Goal: Information Seeking & Learning: Learn about a topic

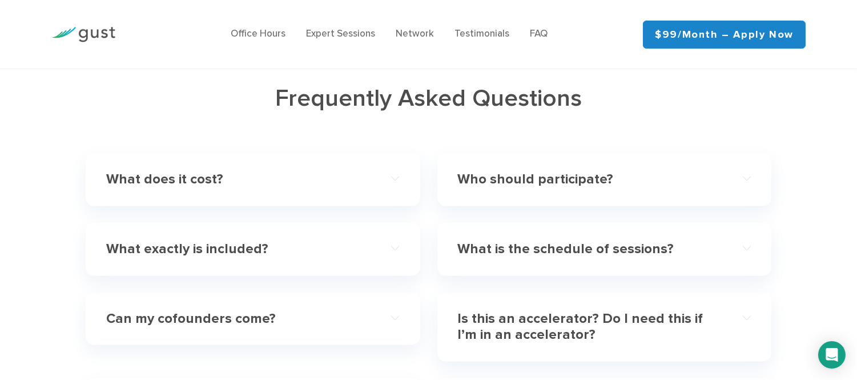
scroll to position [3426, 0]
click at [355, 172] on h4 "What does it cost?" at bounding box center [238, 180] width 264 height 17
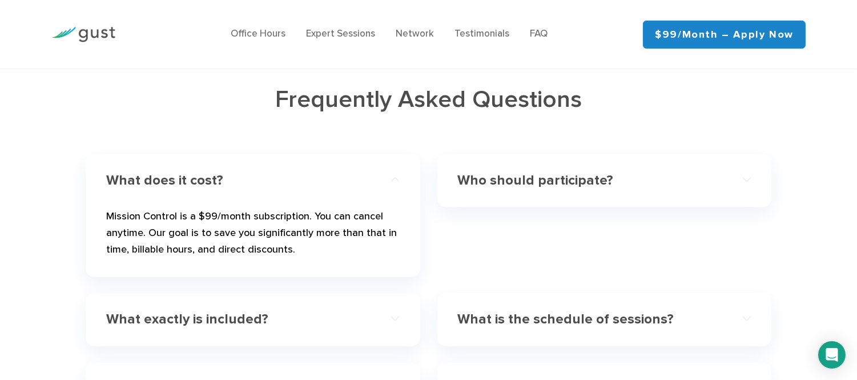
click at [457, 154] on div "Who should participate? The program and its benefits are primarily geared towar…" at bounding box center [604, 180] width 334 height 53
click at [476, 172] on h4 "Who should participate?" at bounding box center [590, 180] width 264 height 17
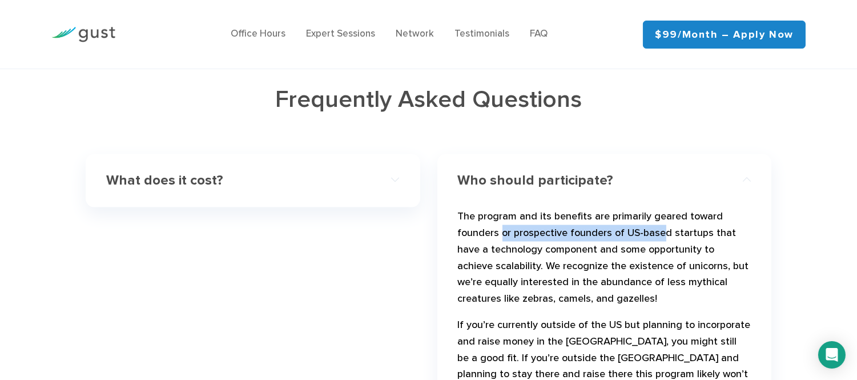
drag, startPoint x: 501, startPoint y: 210, endPoint x: 659, endPoint y: 206, distance: 158.2
click at [659, 208] on p "The program and its benefits are primarily geared toward founders or prospectiv…" at bounding box center [604, 259] width 293 height 103
click at [526, 225] on p "The program and its benefits are primarily geared toward founders or prospectiv…" at bounding box center [604, 259] width 293 height 103
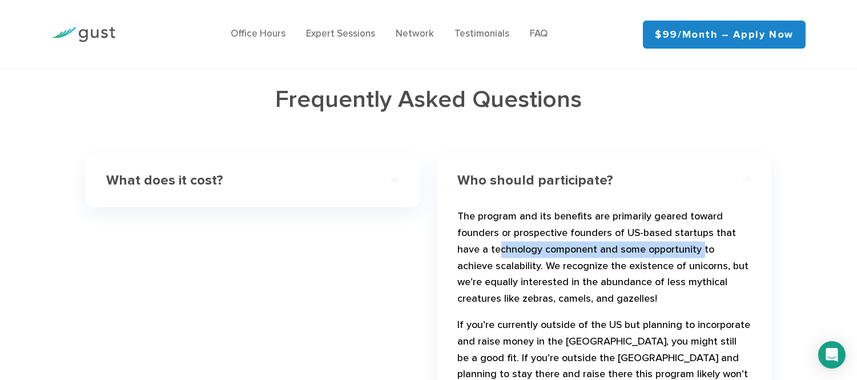
drag, startPoint x: 501, startPoint y: 224, endPoint x: 701, endPoint y: 227, distance: 200.4
click at [701, 227] on p "The program and its benefits are primarily geared toward founders or prospectiv…" at bounding box center [604, 259] width 293 height 103
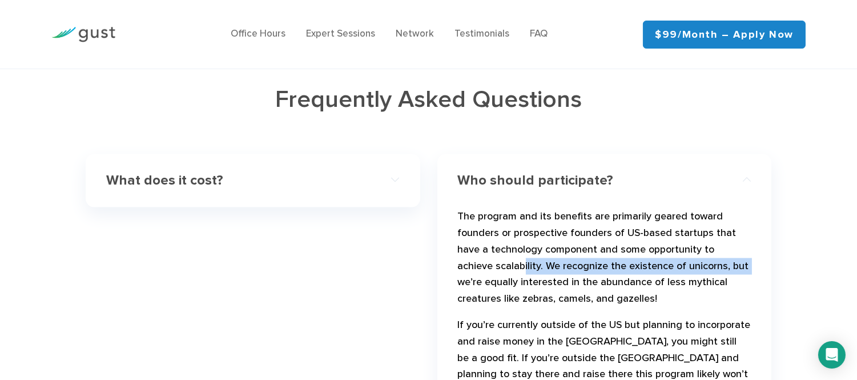
drag, startPoint x: 520, startPoint y: 239, endPoint x: 709, endPoint y: 244, distance: 188.5
click at [709, 244] on p "The program and its benefits are primarily geared toward founders or prospectiv…" at bounding box center [604, 259] width 293 height 103
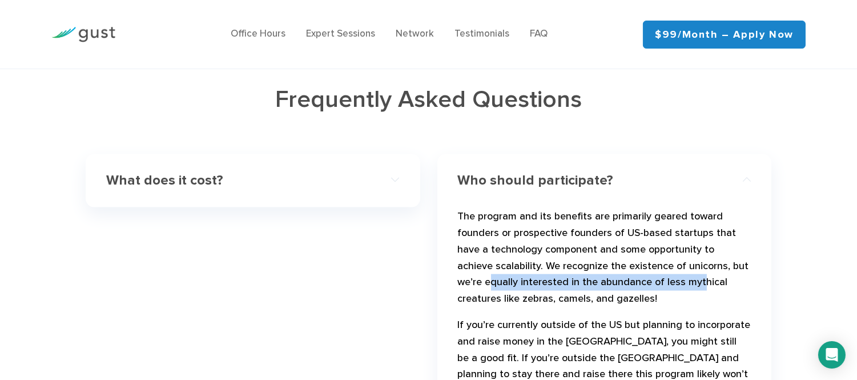
drag, startPoint x: 465, startPoint y: 261, endPoint x: 670, endPoint y: 257, distance: 205.0
click at [670, 257] on p "The program and its benefits are primarily geared toward founders or prospectiv…" at bounding box center [604, 259] width 293 height 103
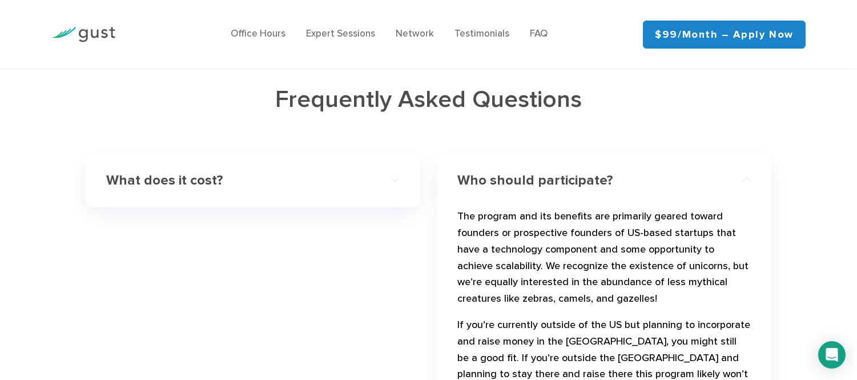
click at [561, 265] on p "The program and its benefits are primarily geared toward founders or prospectiv…" at bounding box center [604, 259] width 293 height 103
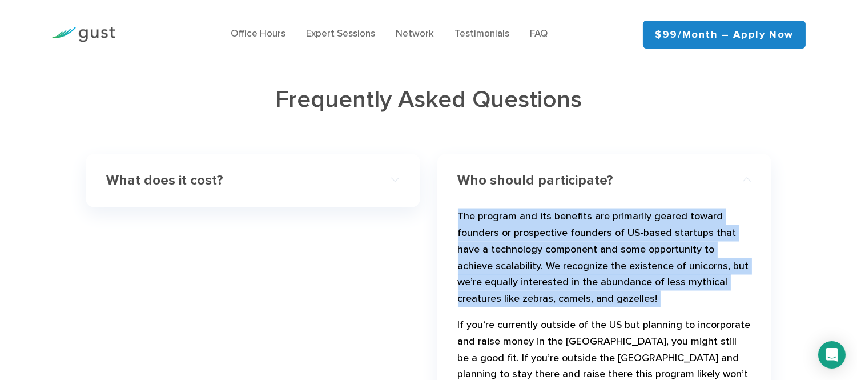
click at [561, 265] on p "The program and its benefits are primarily geared toward founders or prospectiv…" at bounding box center [604, 259] width 293 height 103
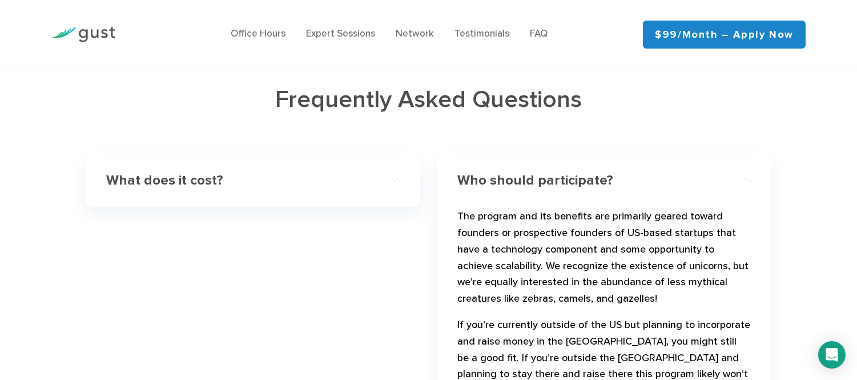
click at [516, 317] on p "If you’re currently outside of the US but planning to incorporate and raise mon…" at bounding box center [604, 368] width 293 height 103
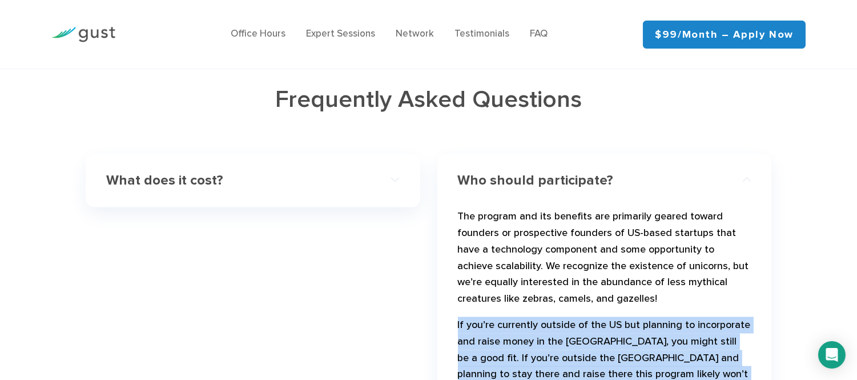
click at [516, 317] on p "If you’re currently outside of the US but planning to incorporate and raise mon…" at bounding box center [604, 368] width 293 height 103
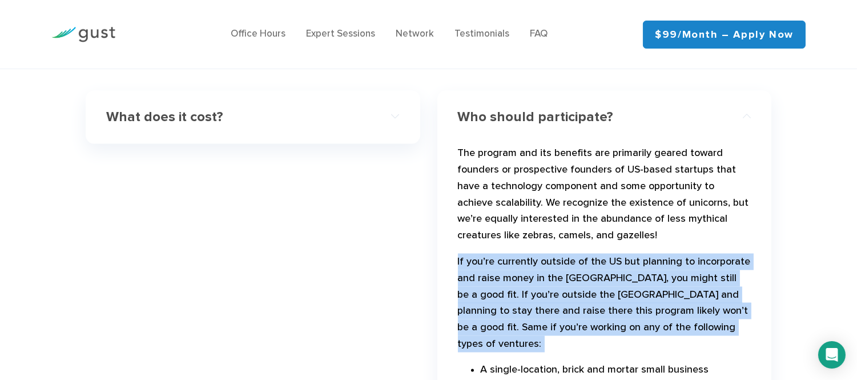
click at [482, 253] on p "If you’re currently outside of the US but planning to incorporate and raise mon…" at bounding box center [604, 304] width 293 height 103
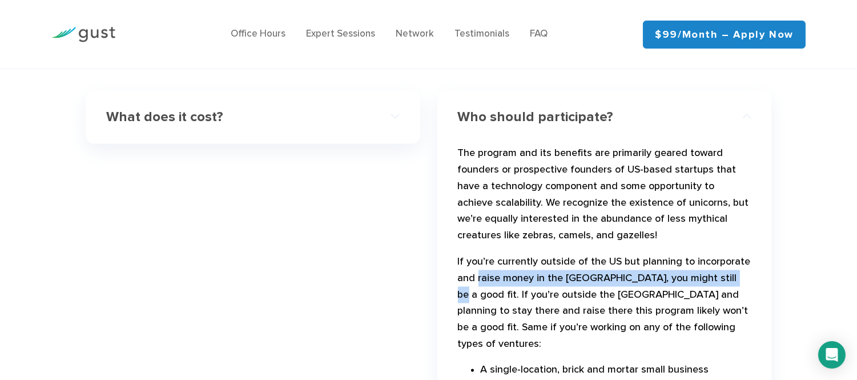
drag, startPoint x: 482, startPoint y: 252, endPoint x: 712, endPoint y: 258, distance: 229.6
click at [712, 258] on p "If you’re currently outside of the US but planning to incorporate and raise mon…" at bounding box center [604, 304] width 293 height 103
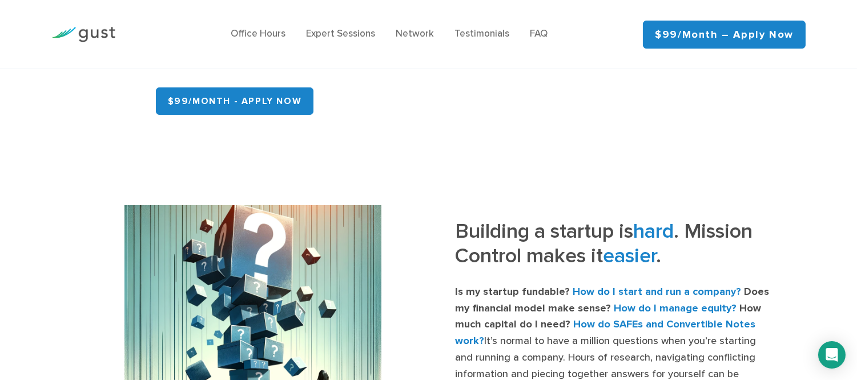
scroll to position [317, 0]
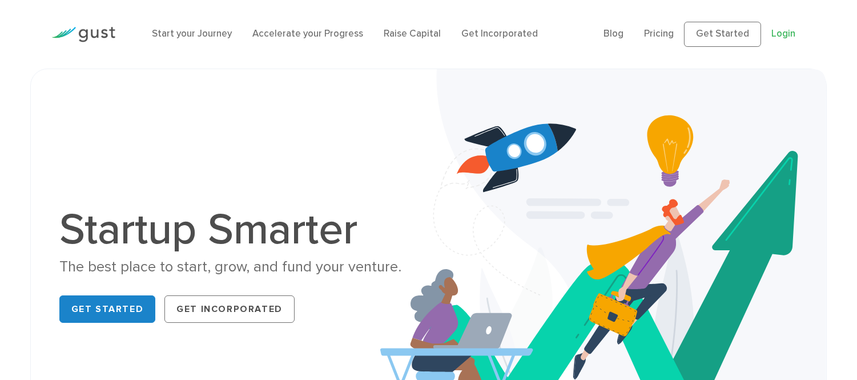
click at [788, 37] on link "Login" at bounding box center [783, 33] width 24 height 11
click at [303, 33] on link "Accelerate your Progress" at bounding box center [307, 33] width 111 height 11
